Goal: Task Accomplishment & Management: Use online tool/utility

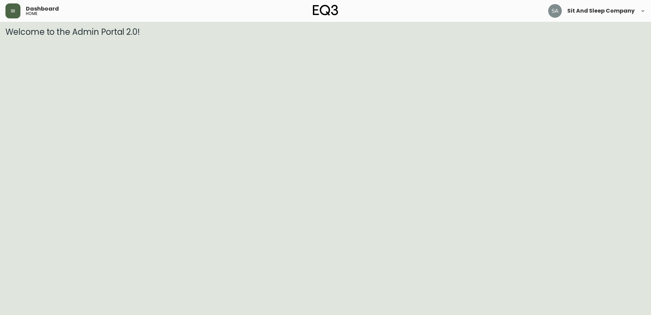
click at [10, 9] on button "button" at bounding box center [12, 10] width 15 height 15
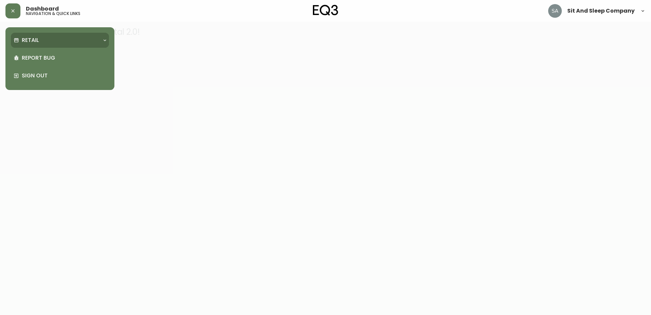
click at [65, 38] on div "Retail" at bounding box center [57, 39] width 86 height 7
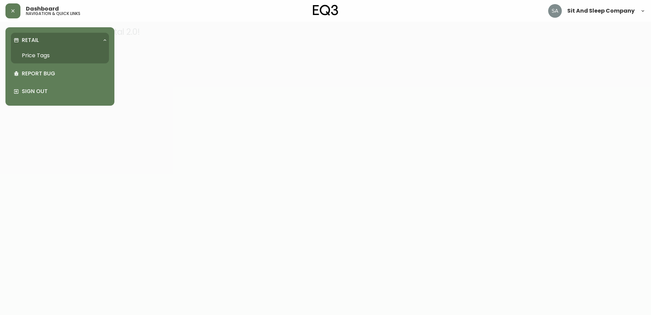
click at [43, 57] on link "Price Tags" at bounding box center [60, 56] width 98 height 16
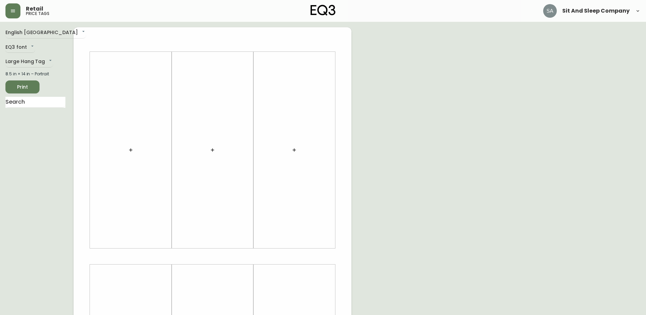
click at [134, 148] on button "button" at bounding box center [131, 150] width 14 height 14
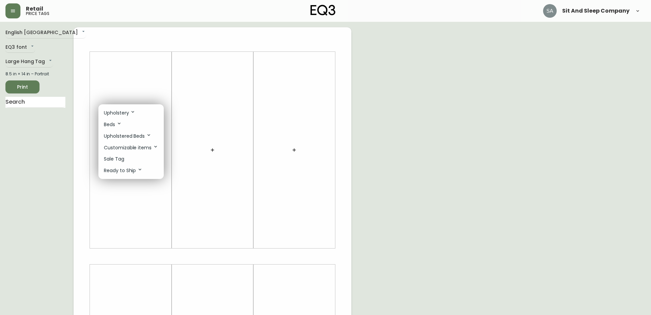
click at [124, 169] on p "Ready to Ship" at bounding box center [123, 170] width 39 height 7
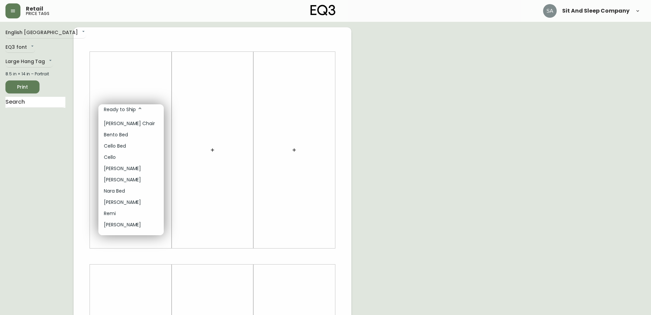
scroll to position [62, 0]
click at [57, 173] on div at bounding box center [325, 157] width 651 height 315
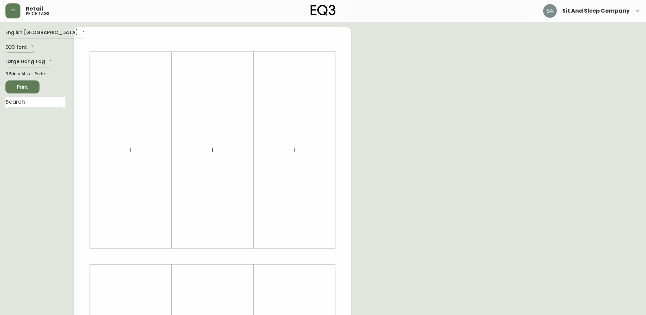
click at [22, 48] on body "Retail price tags Sit And Sleep Company English [GEOGRAPHIC_DATA] en_CA EQ3 fon…" at bounding box center [323, 242] width 646 height 485
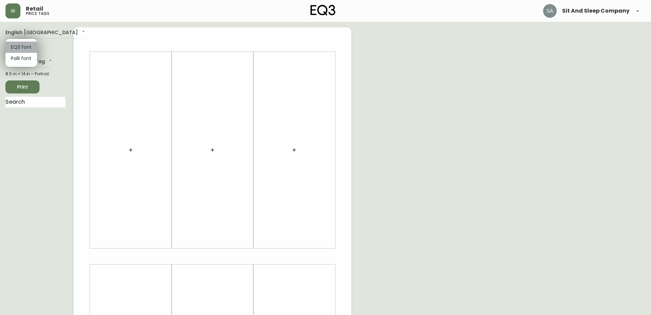
click at [25, 46] on li "EQ3 font" at bounding box center [21, 47] width 32 height 11
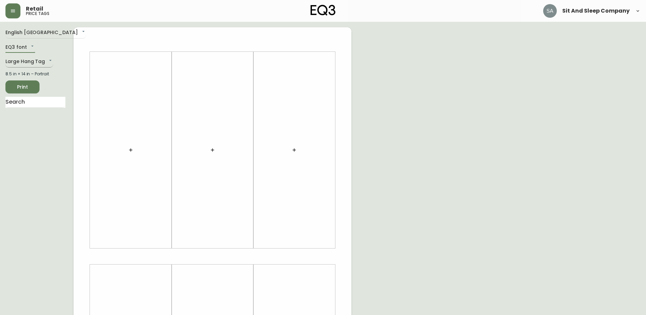
click at [40, 59] on body "Retail price tags Sit And Sleep Company English [GEOGRAPHIC_DATA] en_CA EQ3 fon…" at bounding box center [323, 242] width 646 height 485
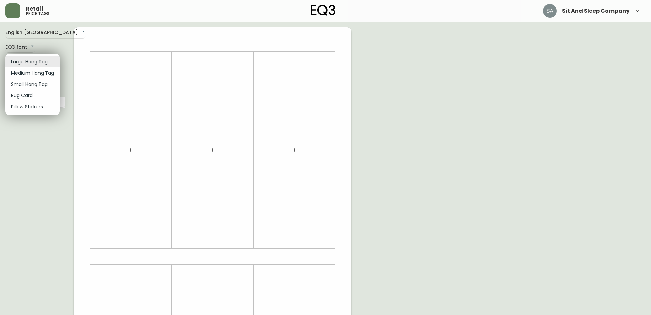
click at [40, 59] on li "Large Hang Tag" at bounding box center [32, 61] width 54 height 11
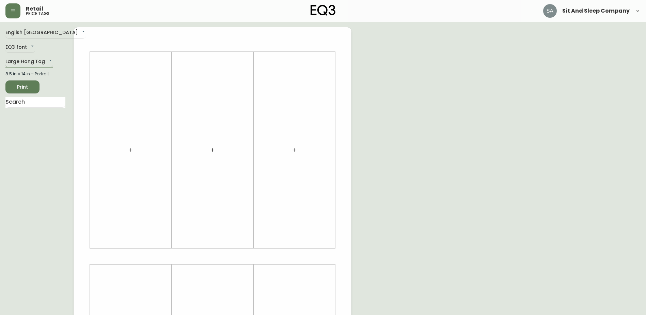
click at [40, 61] on body "Retail price tags Sit And Sleep Company English [GEOGRAPHIC_DATA] en_CA EQ3 fon…" at bounding box center [323, 242] width 646 height 485
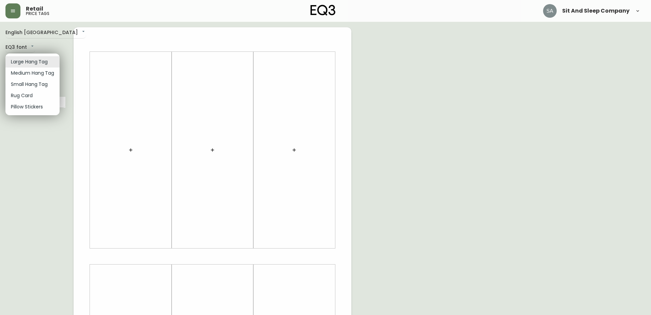
click at [42, 85] on li "Small Hang Tag" at bounding box center [32, 84] width 54 height 11
type input "small"
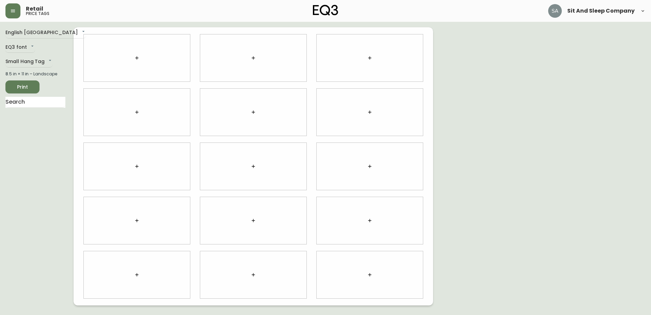
click at [124, 54] on div at bounding box center [137, 57] width 106 height 47
click at [137, 57] on icon "button" at bounding box center [136, 57] width 3 height 3
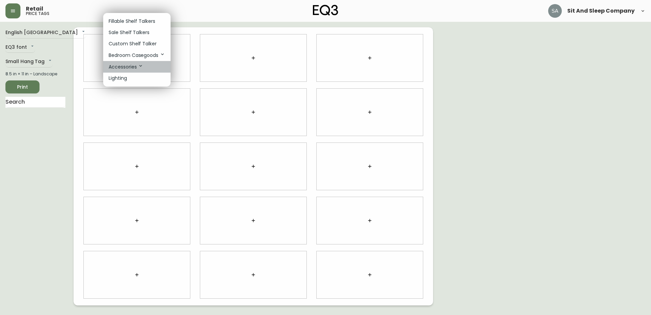
click at [134, 65] on p "Accessories" at bounding box center [126, 66] width 35 height 7
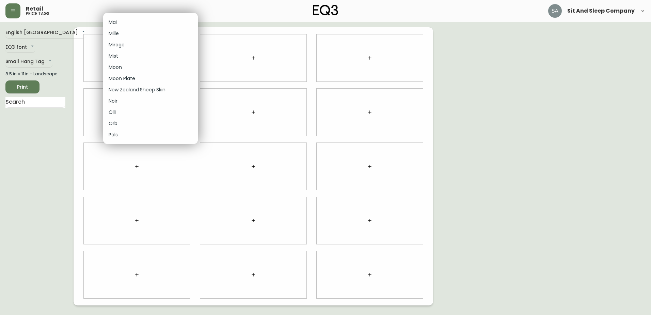
scroll to position [579, 0]
click at [33, 62] on div at bounding box center [325, 157] width 651 height 315
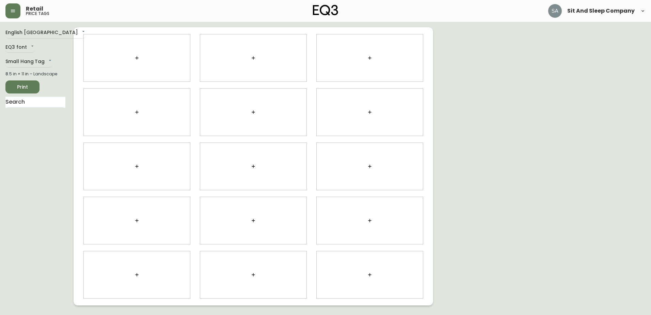
click at [130, 64] on div at bounding box center [137, 57] width 106 height 47
click at [139, 58] on icon "button" at bounding box center [136, 57] width 5 height 5
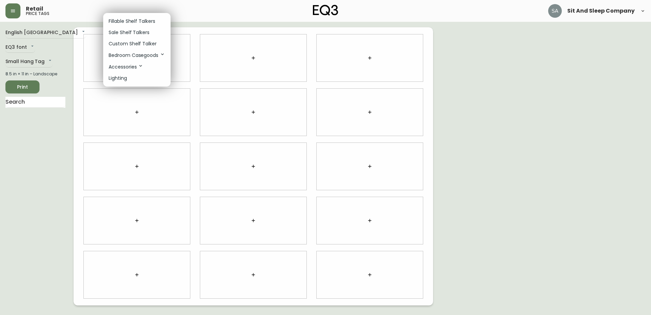
click at [122, 77] on p "Lighting" at bounding box center [118, 78] width 18 height 7
click at [118, 78] on p "Lighting" at bounding box center [118, 78] width 18 height 7
click at [121, 78] on p "Lighting" at bounding box center [118, 78] width 18 height 7
click at [134, 76] on li "Lighting" at bounding box center [136, 78] width 67 height 11
click at [123, 77] on p "Lighting" at bounding box center [118, 78] width 18 height 7
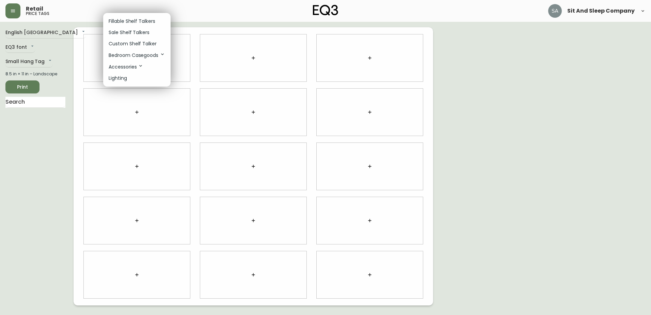
click at [60, 148] on div at bounding box center [325, 157] width 651 height 315
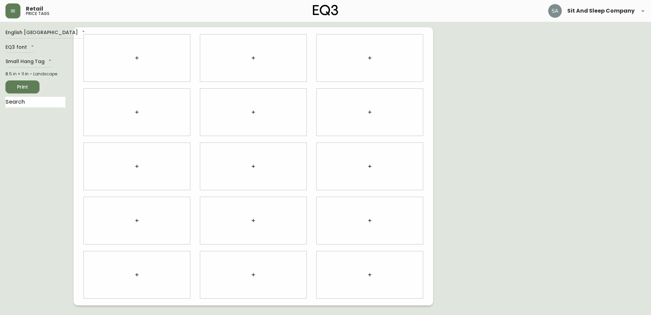
click at [132, 60] on button "button" at bounding box center [137, 58] width 14 height 14
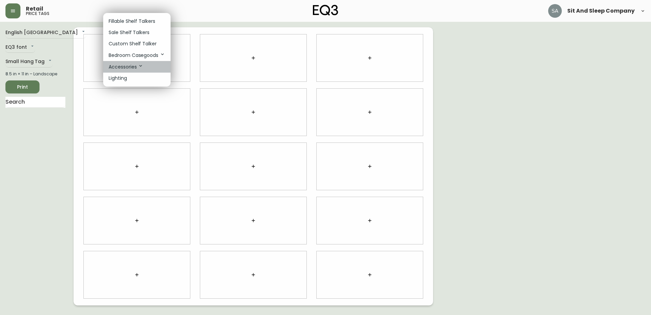
click at [120, 67] on p "Accessories" at bounding box center [126, 66] width 35 height 7
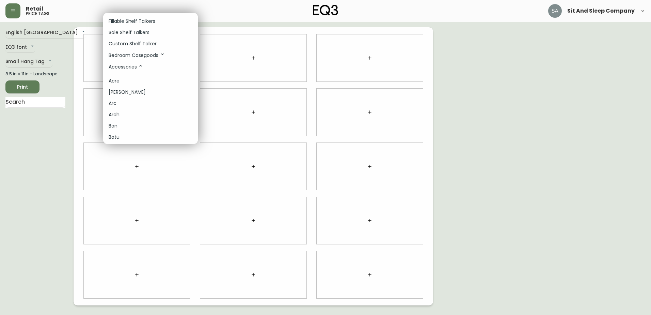
scroll to position [34, 0]
click at [126, 68] on li "Arc" at bounding box center [150, 69] width 95 height 11
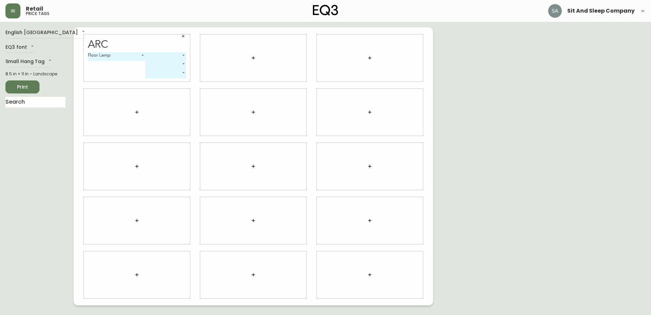
click at [155, 60] on body "Retail price tags Sit And Sleep Company English [GEOGRAPHIC_DATA] en_CA EQ3 fon…" at bounding box center [325, 152] width 651 height 305
click at [161, 63] on li "Black" at bounding box center [166, 64] width 41 height 11
type input "0"
click at [163, 62] on body "Retail price tags Sit And Sleep Company English [GEOGRAPHIC_DATA] en_CA EQ3 fon…" at bounding box center [325, 152] width 651 height 305
click at [126, 68] on div at bounding box center [325, 157] width 651 height 315
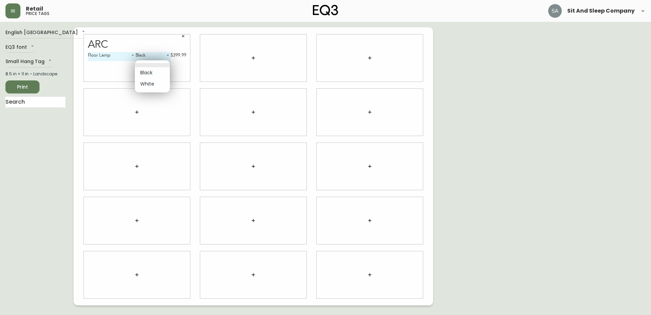
click at [166, 64] on body "Retail price tags Sit And Sleep Company English [GEOGRAPHIC_DATA] en_CA EQ3 fon…" at bounding box center [325, 152] width 651 height 305
click at [148, 83] on li "White" at bounding box center [152, 83] width 35 height 11
type input "1"
click at [168, 72] on body "Retail price tags Sit And Sleep Company English [GEOGRAPHIC_DATA] en_CA EQ3 fon…" at bounding box center [325, 152] width 651 height 305
click at [109, 68] on div at bounding box center [325, 157] width 651 height 315
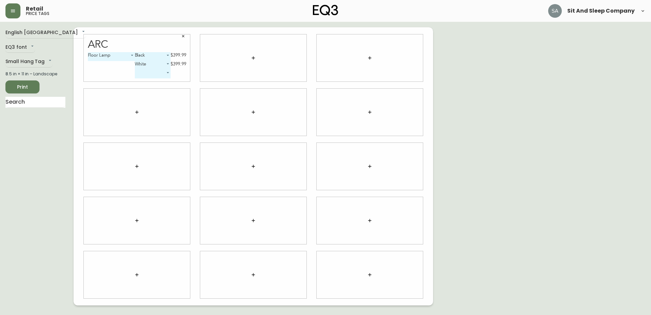
click at [131, 57] on body "Retail price tags Sit And Sleep Company English [GEOGRAPHIC_DATA] en_CA EQ3 fon…" at bounding box center [325, 152] width 651 height 305
click at [131, 57] on li "Floor Lamp" at bounding box center [111, 56] width 47 height 11
click at [116, 77] on div "Floor Lamp 0 Black 0 $399.99 White 1 $399.99 ​" at bounding box center [137, 66] width 98 height 29
click at [104, 68] on div "Floor Lamp 0 Black 0 $399.99 White 1 $399.99 ​" at bounding box center [137, 66] width 98 height 29
click at [128, 33] on div "Arc Floor Lamp 0 Black 0 $399.99 White 1 $399.99 ​" at bounding box center [137, 58] width 117 height 54
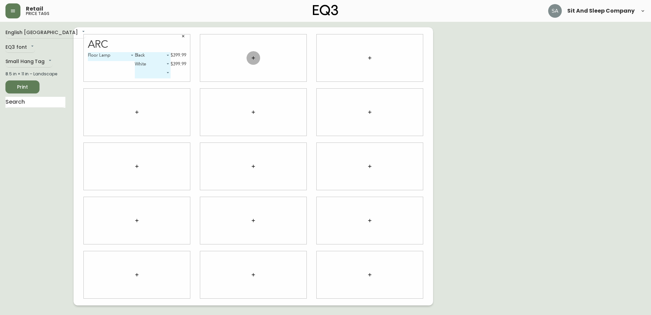
click at [260, 58] on button "button" at bounding box center [254, 58] width 14 height 14
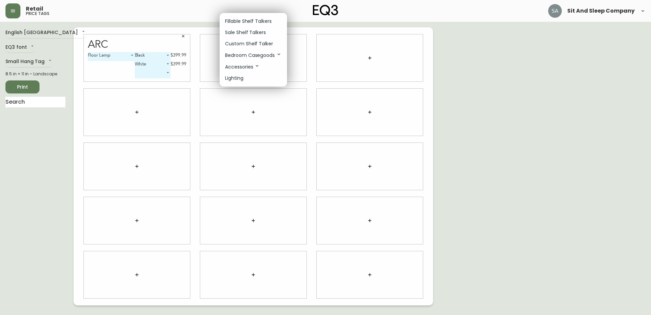
click at [255, 65] on icon at bounding box center [257, 65] width 5 height 5
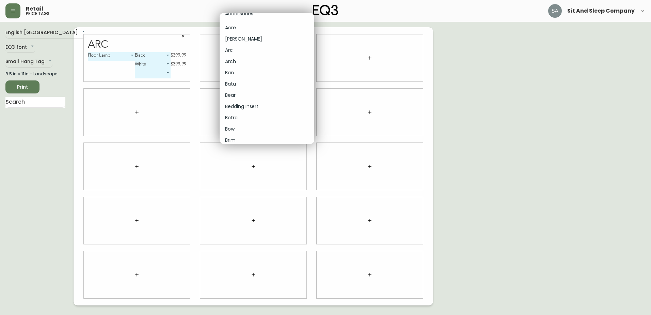
scroll to position [0, 0]
click at [253, 66] on p "Accessories" at bounding box center [242, 66] width 35 height 7
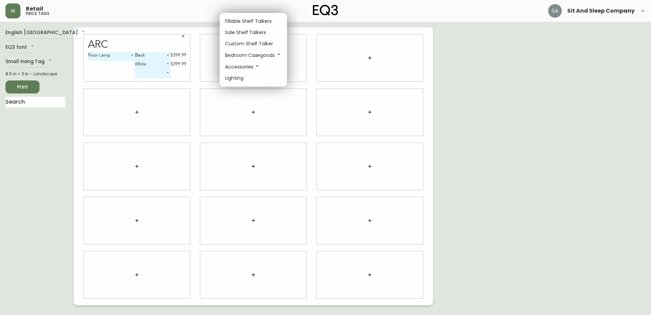
click at [245, 66] on p "Accessories" at bounding box center [242, 66] width 35 height 7
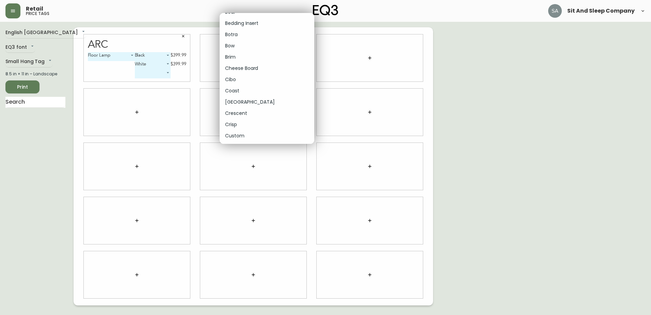
scroll to position [102, 0]
click at [183, 37] on div at bounding box center [325, 157] width 651 height 315
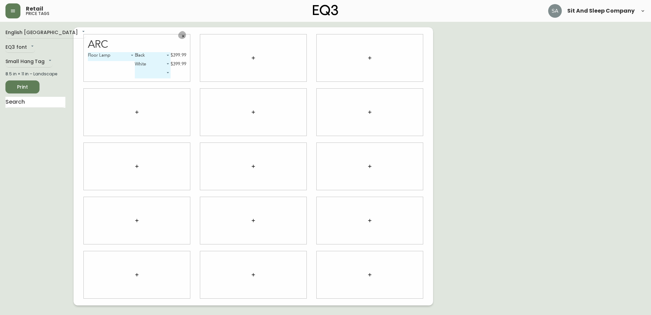
click at [183, 37] on icon "button" at bounding box center [183, 36] width 4 height 4
click at [36, 59] on body "Retail price tags Sit And Sleep Company English [GEOGRAPHIC_DATA] en_CA EQ3 fon…" at bounding box center [325, 152] width 651 height 305
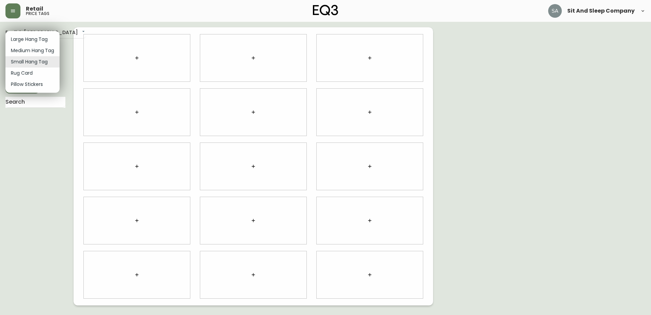
click at [30, 71] on li "Rug Card" at bounding box center [32, 72] width 54 height 11
type input "rugs"
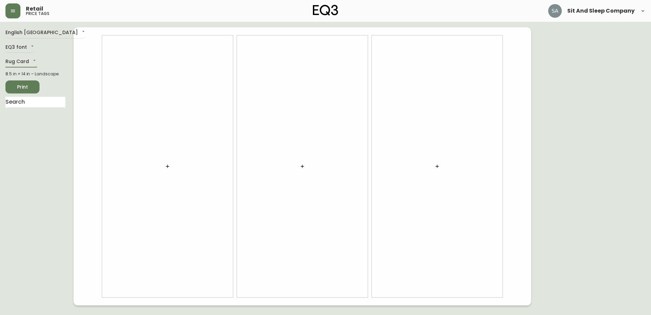
click at [163, 167] on button "button" at bounding box center [168, 166] width 14 height 14
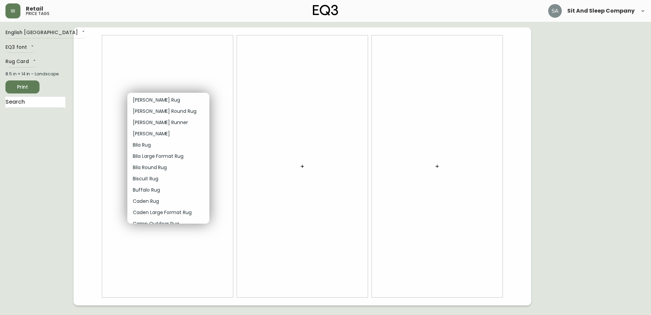
scroll to position [0, 0]
click at [158, 165] on li "Bila Rug" at bounding box center [168, 168] width 82 height 11
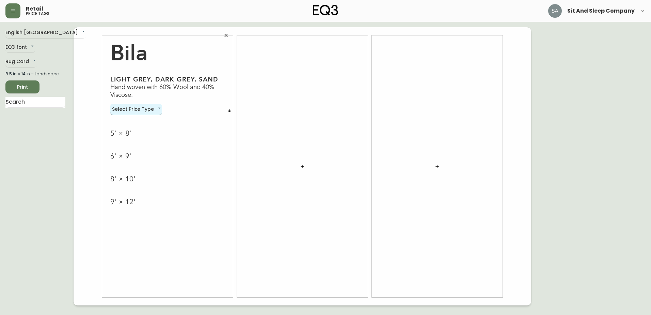
click at [149, 110] on body "Retail price tags Sit And Sleep Company English [GEOGRAPHIC_DATA] en_CA EQ3 fon…" at bounding box center [325, 152] width 651 height 305
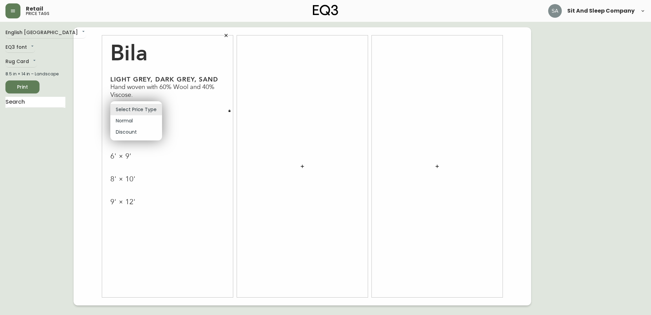
click at [135, 121] on li "Normal" at bounding box center [136, 120] width 52 height 11
type input "normal"
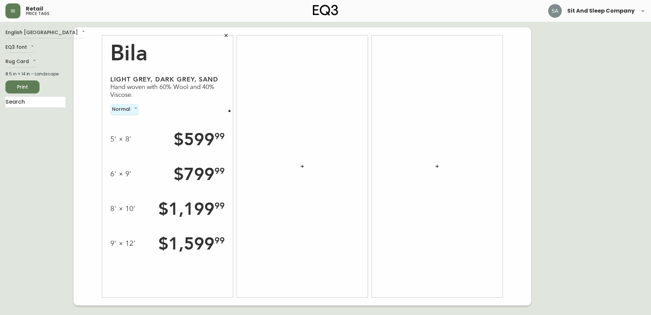
click at [68, 167] on div "English [GEOGRAPHIC_DATA] en_CA EQ3 font EQ3 Rug Card rugs 8.5 in × 14 in – Lan…" at bounding box center [39, 166] width 68 height 278
click at [229, 110] on icon "button" at bounding box center [230, 110] width 2 height 2
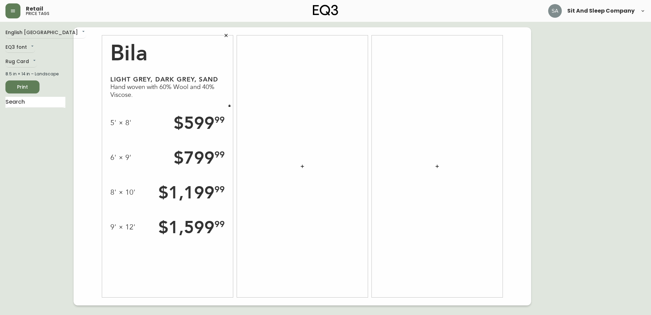
click at [230, 104] on icon "button" at bounding box center [229, 105] width 3 height 3
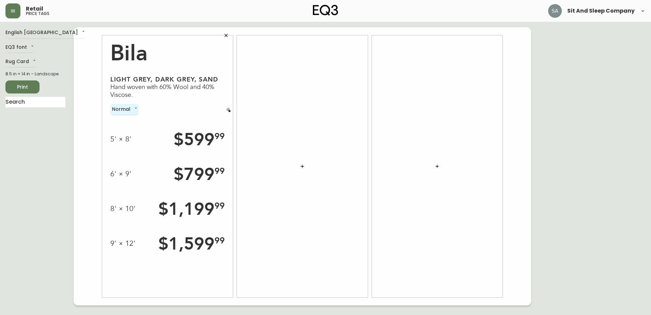
click at [230, 112] on icon "button" at bounding box center [230, 110] width 2 height 2
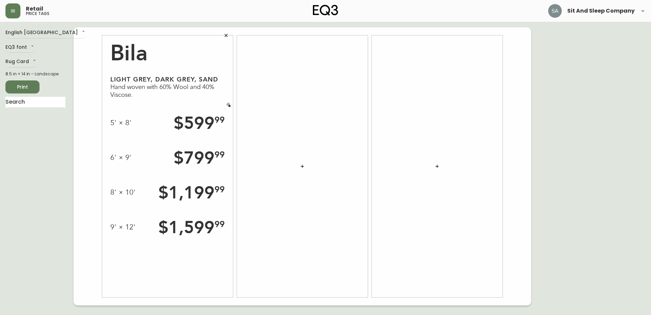
click at [230, 106] on icon "button" at bounding box center [230, 105] width 2 height 2
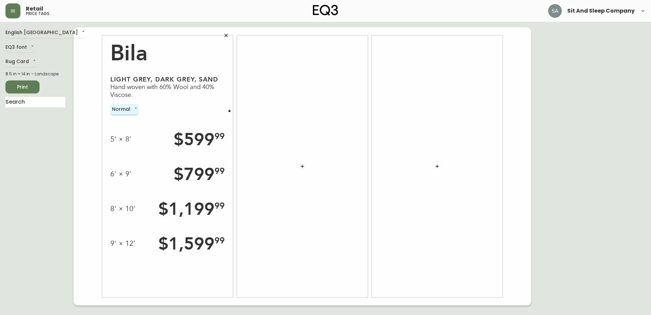
click at [125, 108] on body "Retail price tags Sit And Sleep Company English [GEOGRAPHIC_DATA] en_CA EQ3 fon…" at bounding box center [325, 152] width 651 height 305
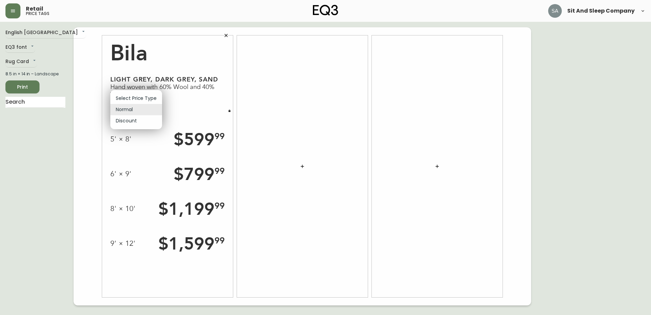
click at [92, 108] on div at bounding box center [325, 157] width 651 height 315
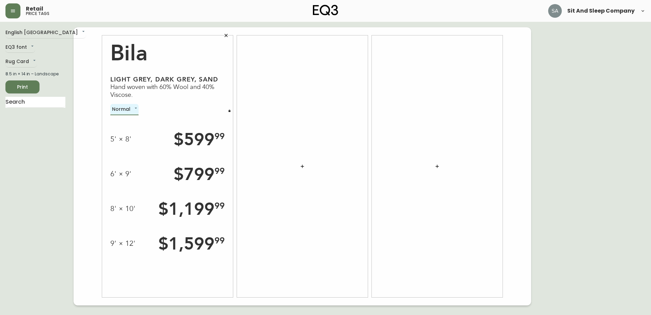
click at [302, 165] on icon "button" at bounding box center [302, 166] width 5 height 5
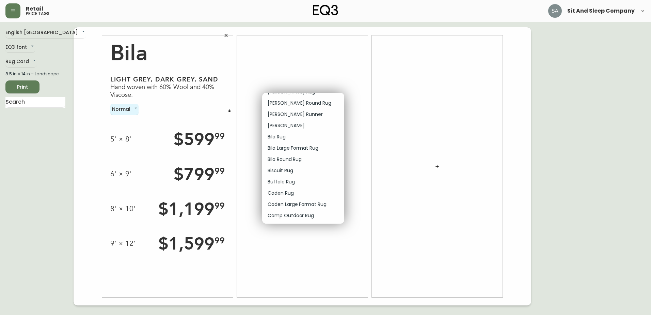
scroll to position [68, 0]
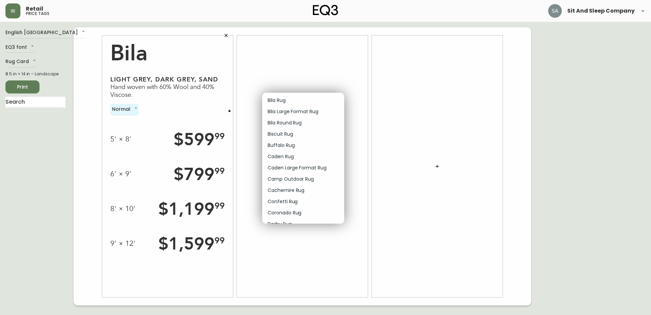
click at [277, 156] on p "Caden Rug" at bounding box center [281, 156] width 26 height 7
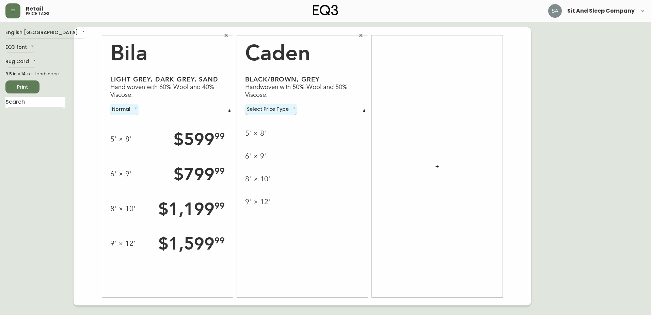
click at [287, 110] on body "Retail price tags Sit And Sleep Company English [GEOGRAPHIC_DATA] en_CA EQ3 fon…" at bounding box center [325, 152] width 651 height 305
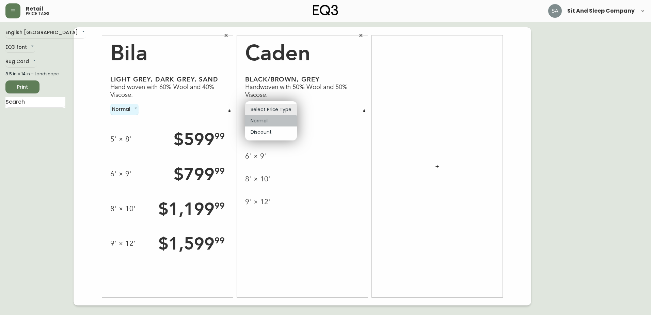
click at [271, 124] on li "Normal" at bounding box center [271, 120] width 52 height 11
type input "normal"
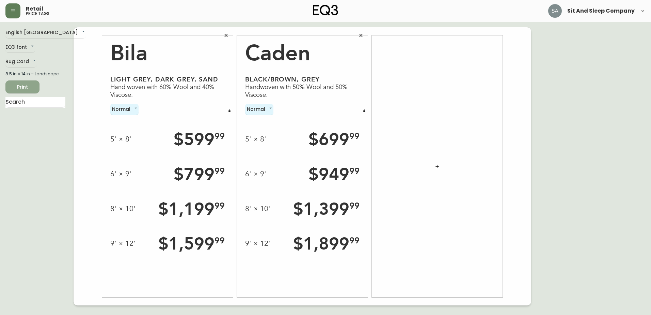
click at [27, 86] on span "Print" at bounding box center [22, 87] width 23 height 9
click at [229, 111] on icon "button" at bounding box center [230, 110] width 2 height 2
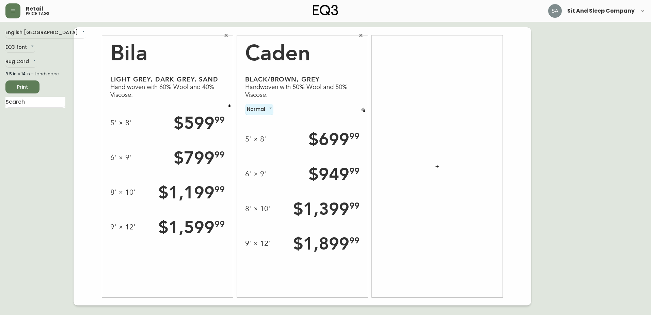
click at [367, 110] on button "button" at bounding box center [364, 110] width 7 height 7
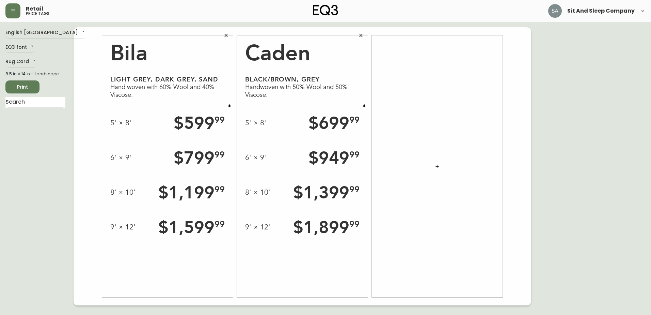
click at [438, 169] on button "button" at bounding box center [438, 166] width 14 height 14
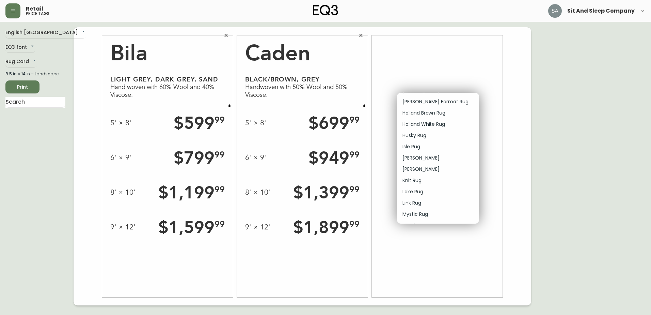
scroll to position [308, 0]
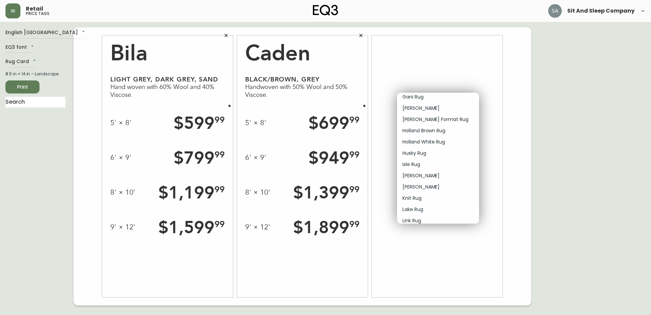
click at [426, 176] on p "[PERSON_NAME]" at bounding box center [421, 175] width 37 height 7
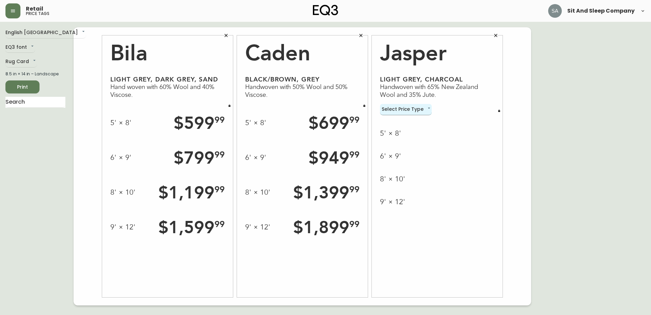
click at [426, 108] on body "Retail price tags Sit And Sleep Company English [GEOGRAPHIC_DATA] en_CA EQ3 fon…" at bounding box center [325, 152] width 651 height 305
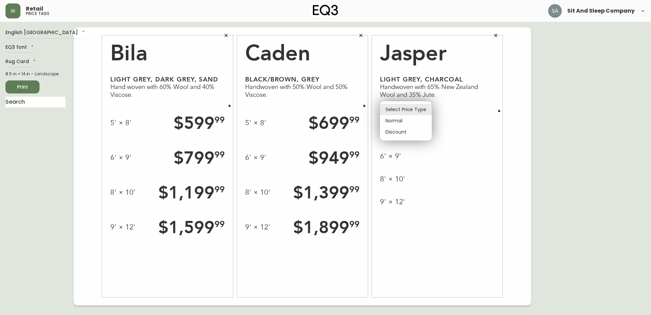
click at [397, 119] on li "Normal" at bounding box center [406, 120] width 52 height 11
type input "normal"
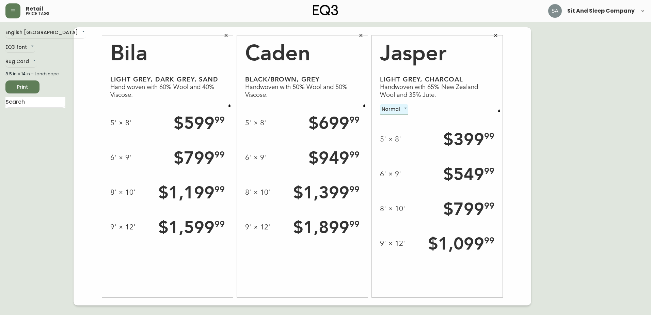
click at [501, 109] on button "button" at bounding box center [499, 110] width 7 height 7
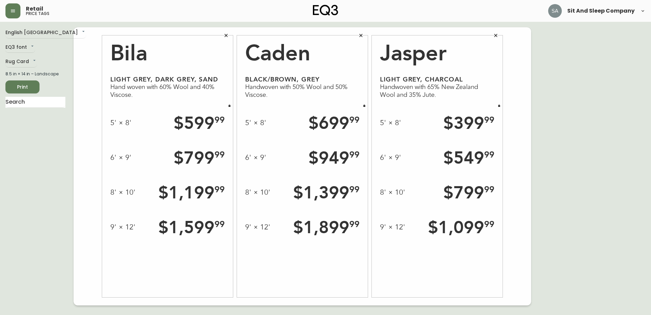
click at [26, 87] on span "Print" at bounding box center [22, 87] width 23 height 9
